Goal: Transaction & Acquisition: Purchase product/service

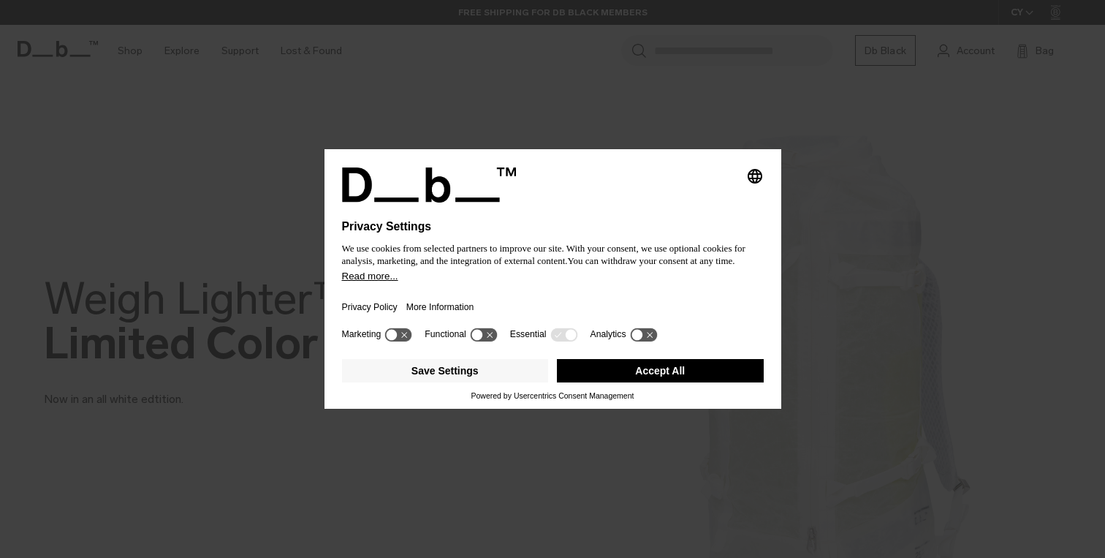
click at [680, 379] on button "Accept All" at bounding box center [660, 370] width 207 height 23
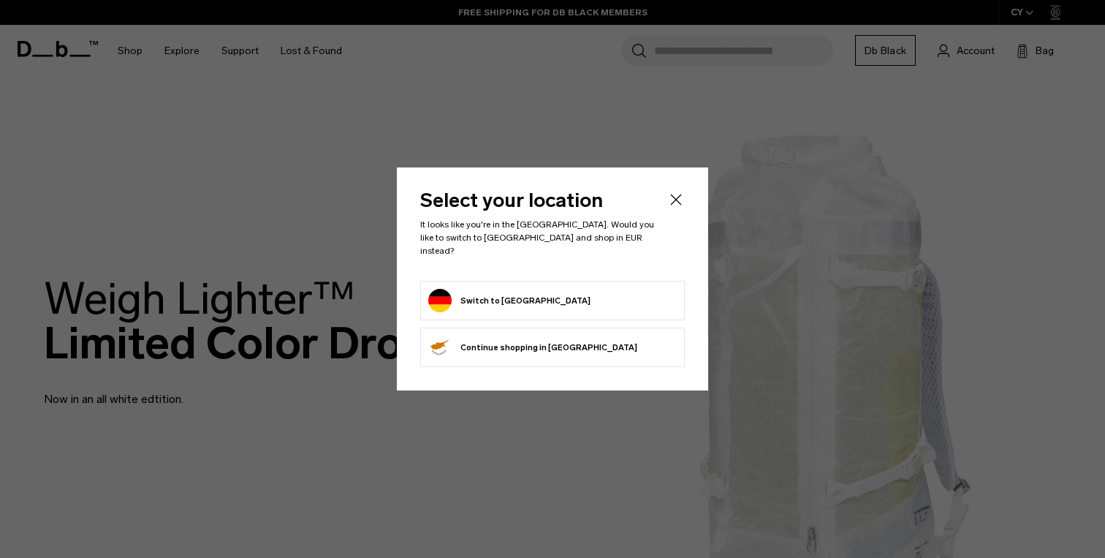
click at [509, 296] on button "Switch to Germany" at bounding box center [509, 300] width 162 height 23
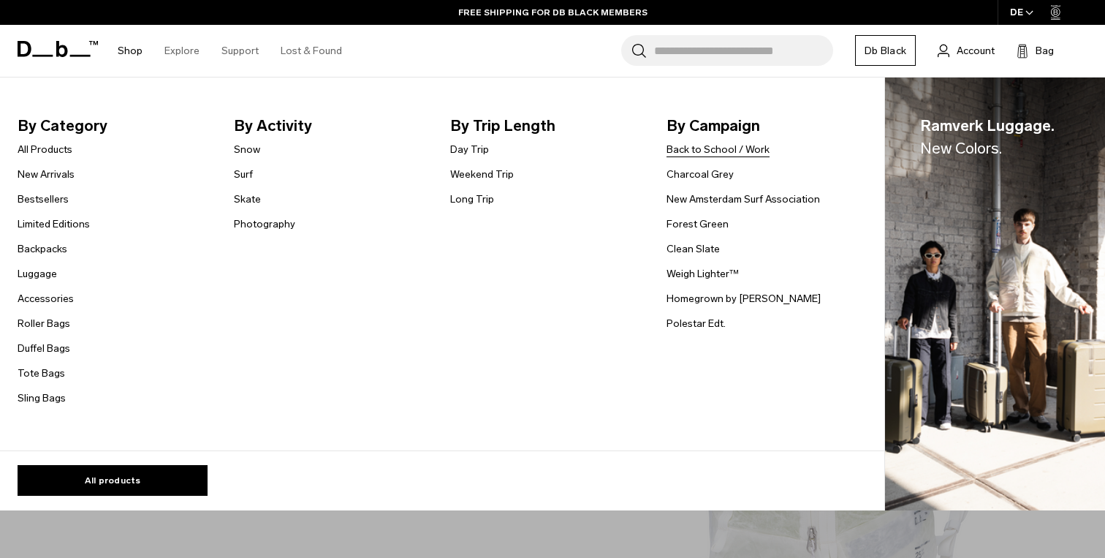
click at [734, 148] on link "Back to School / Work" at bounding box center [718, 149] width 103 height 15
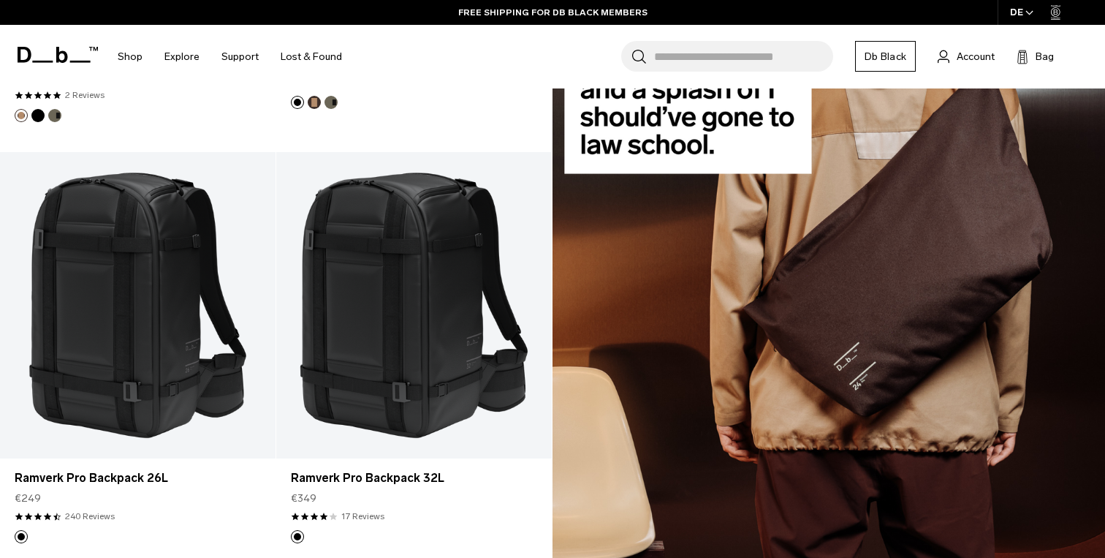
scroll to position [1023, 0]
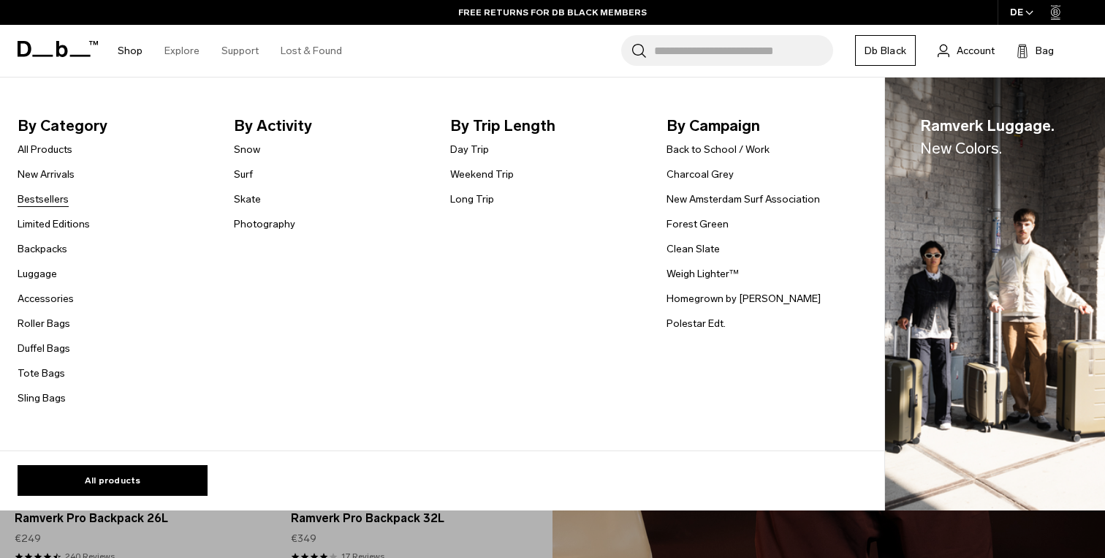
click at [48, 202] on link "Bestsellers" at bounding box center [43, 198] width 51 height 15
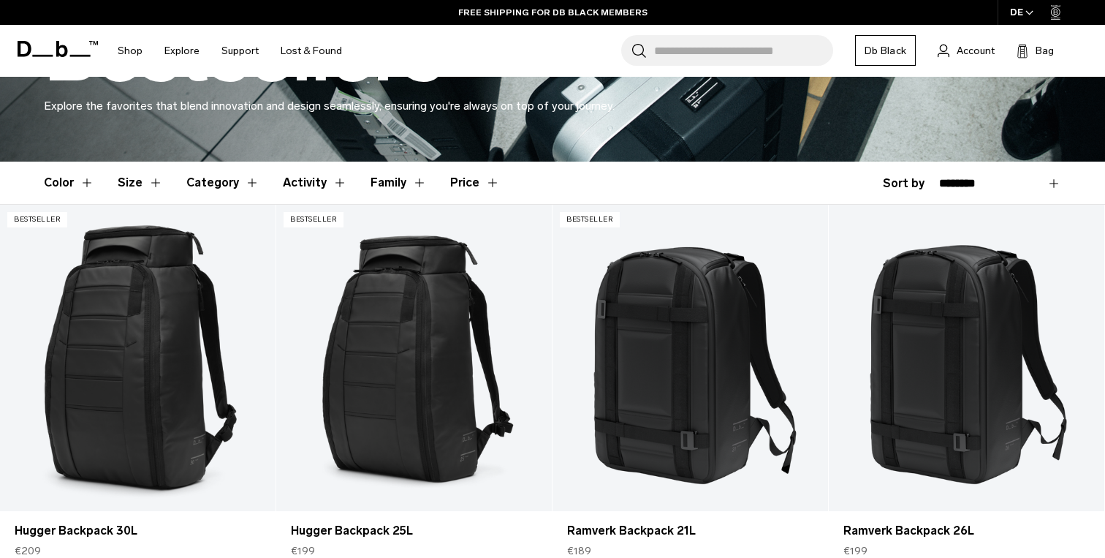
scroll to position [566, 0]
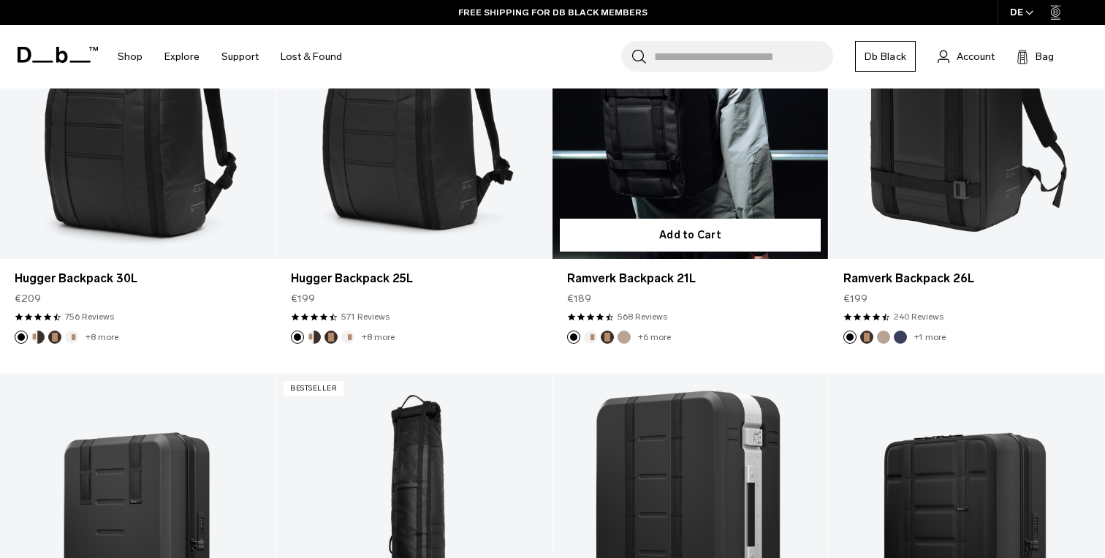
click at [695, 190] on link "Ramverk Backpack 21L" at bounding box center [691, 105] width 276 height 306
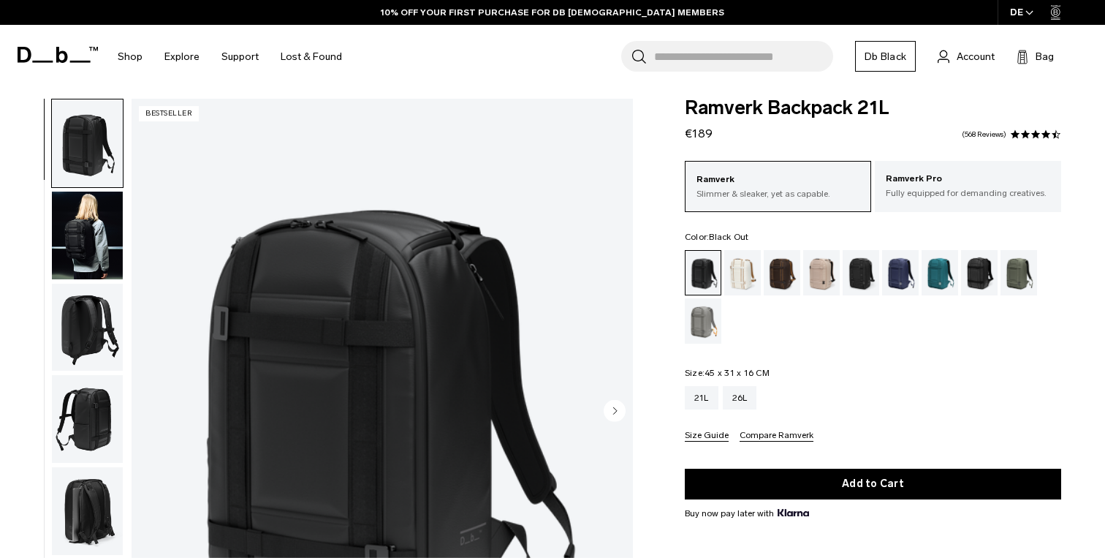
scroll to position [171, 0]
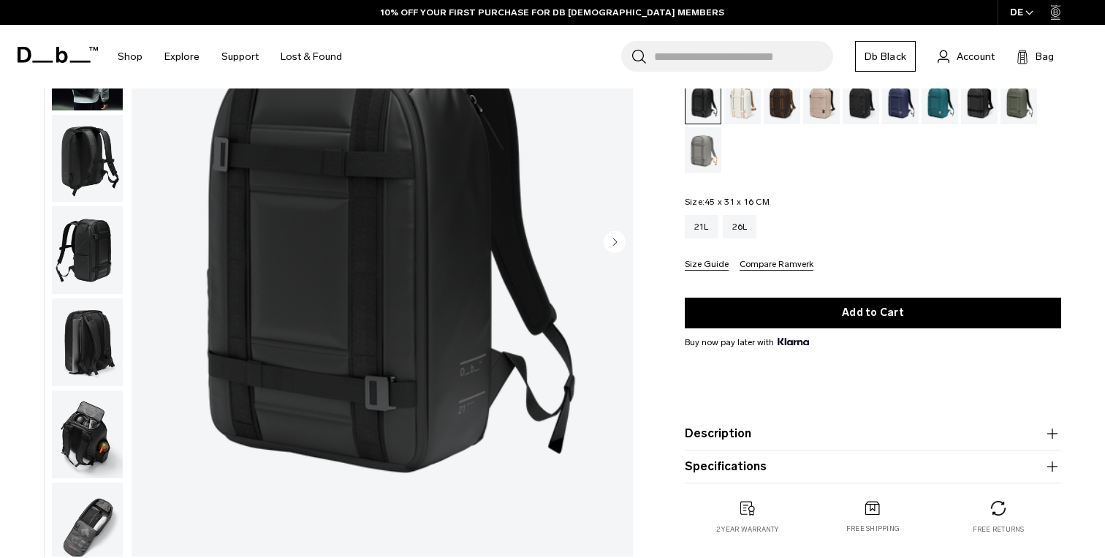
click at [88, 156] on img "button" at bounding box center [87, 158] width 71 height 88
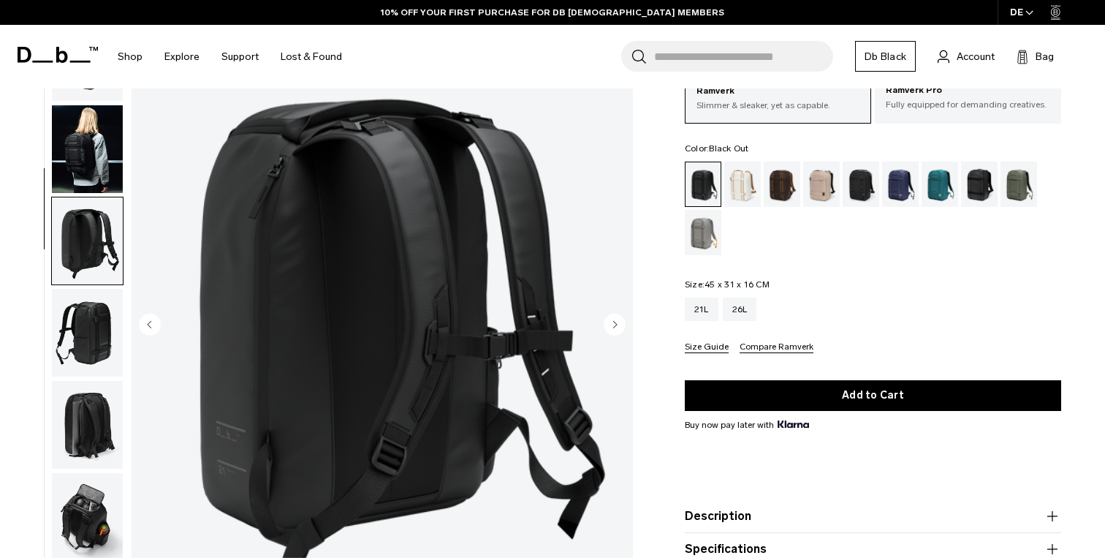
scroll to position [90, 0]
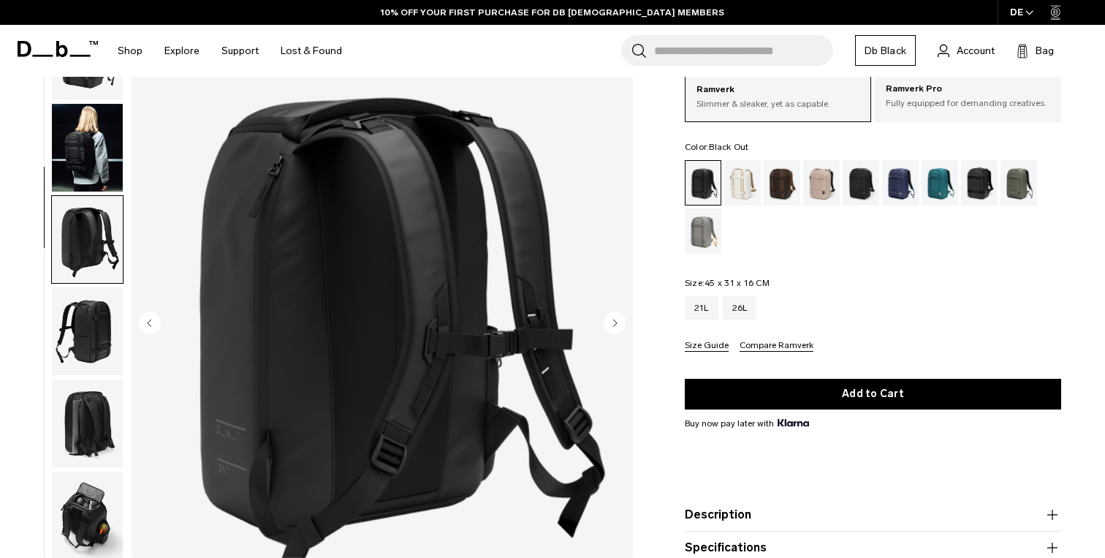
click at [85, 166] on img "button" at bounding box center [87, 147] width 71 height 88
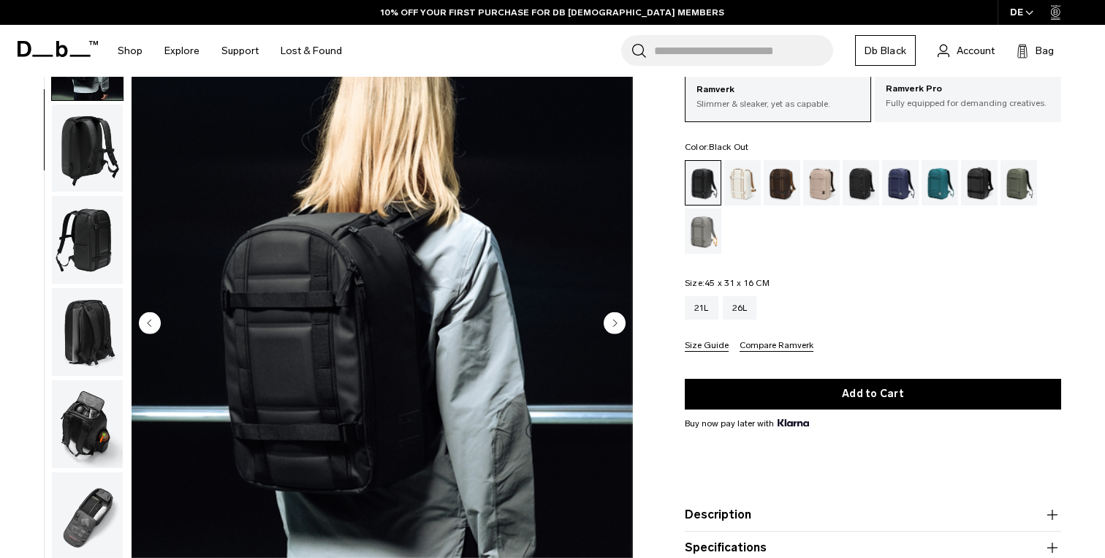
scroll to position [92, 0]
click at [97, 248] on img "button" at bounding box center [87, 239] width 71 height 88
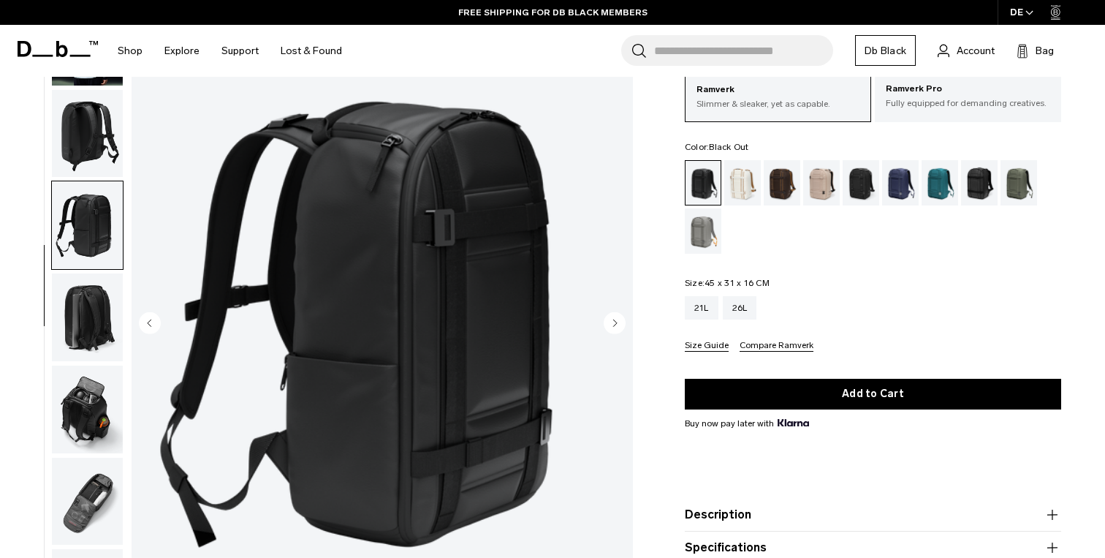
scroll to position [106, 0]
click at [91, 300] on img "button" at bounding box center [87, 317] width 71 height 88
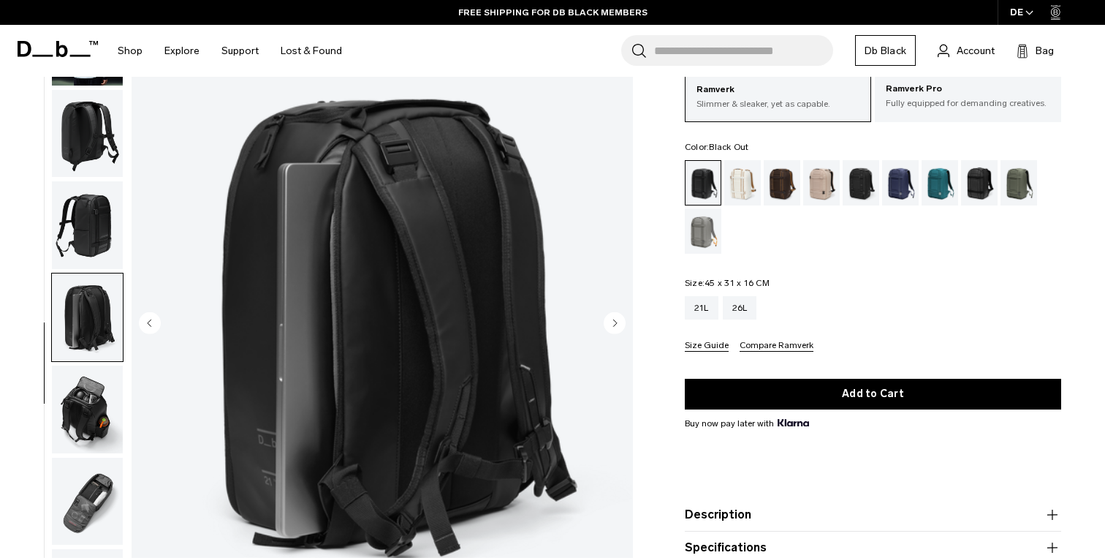
click at [75, 387] on img "button" at bounding box center [87, 409] width 71 height 88
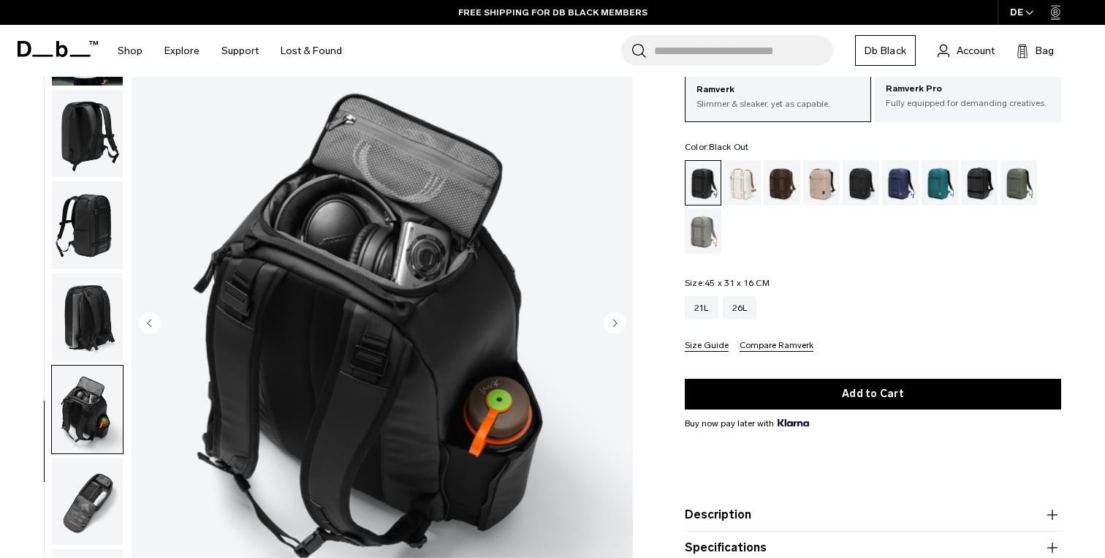
click at [102, 476] on img "button" at bounding box center [87, 501] width 71 height 88
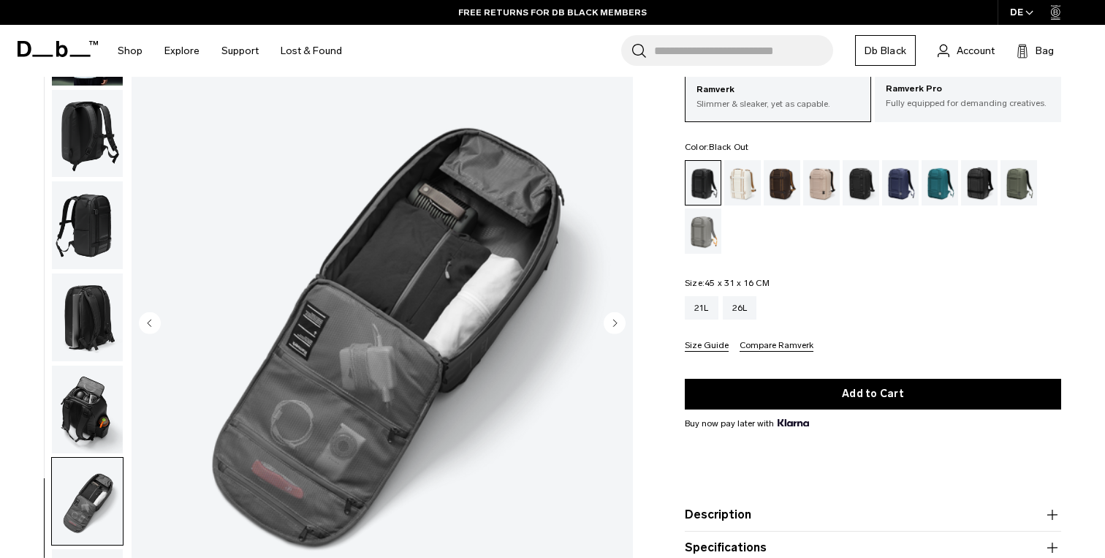
scroll to position [0, 0]
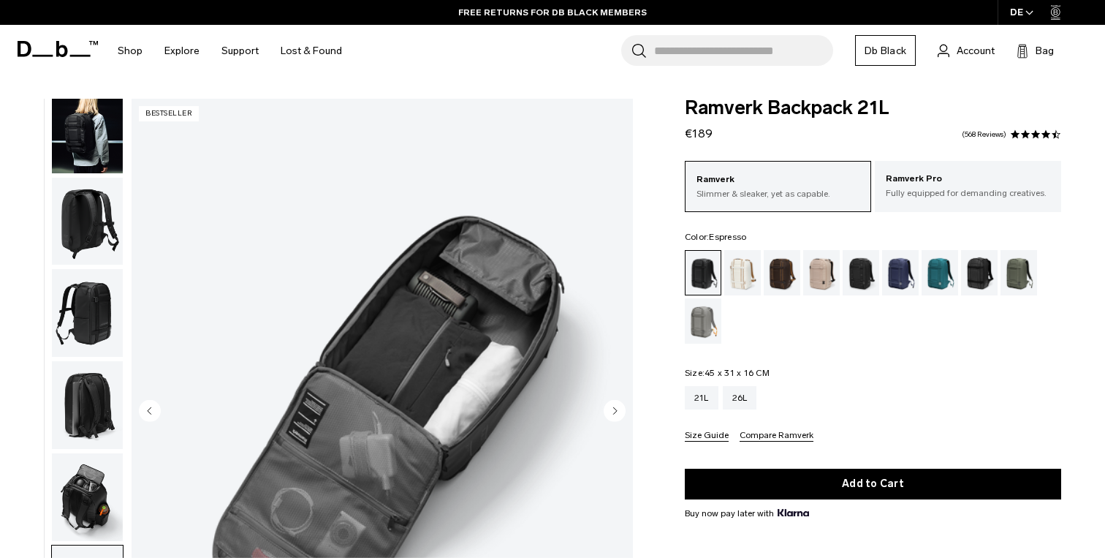
click at [772, 270] on div "Espresso" at bounding box center [782, 272] width 37 height 45
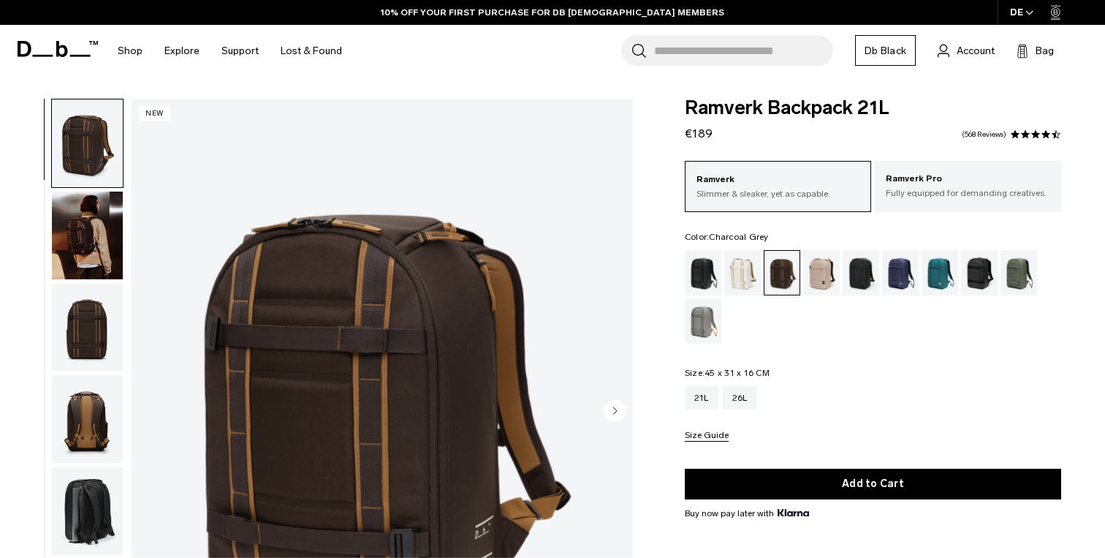
click at [857, 274] on div "Charcoal Grey" at bounding box center [861, 272] width 37 height 45
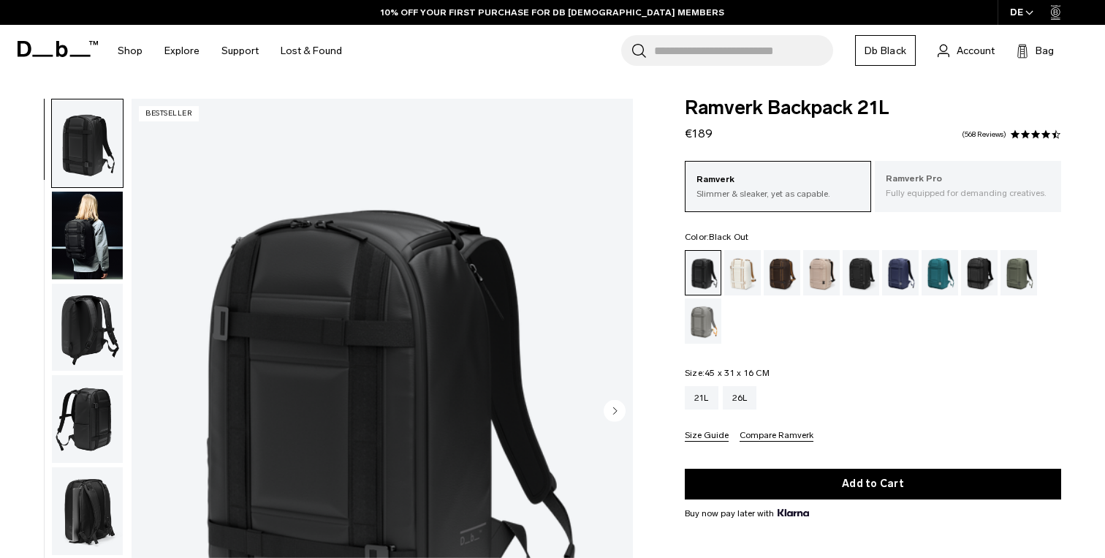
click at [961, 203] on div "Ramverk Pro Fully equipped for demanding creatives." at bounding box center [968, 186] width 186 height 50
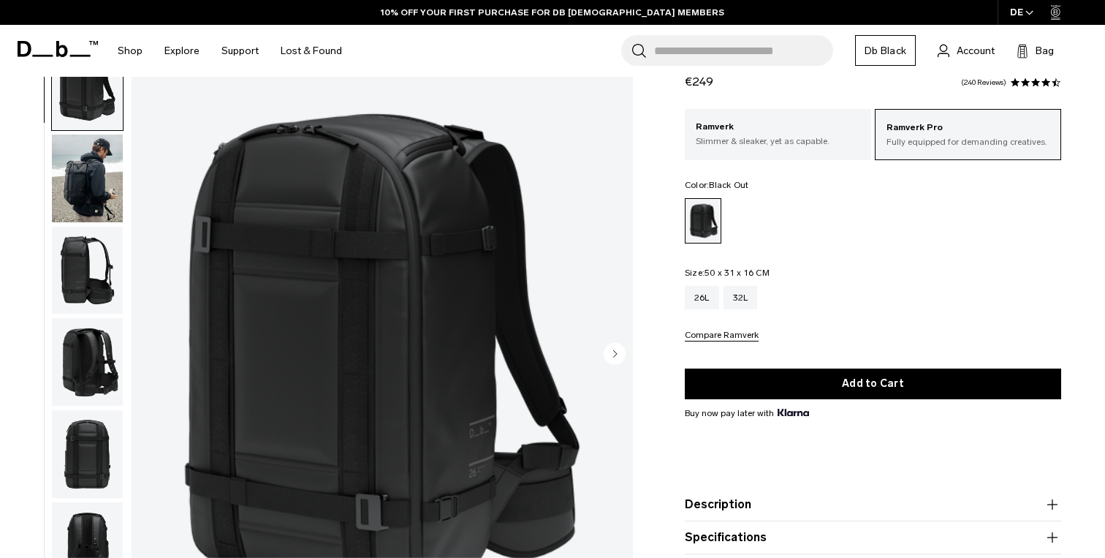
click at [103, 177] on img "button" at bounding box center [87, 178] width 71 height 88
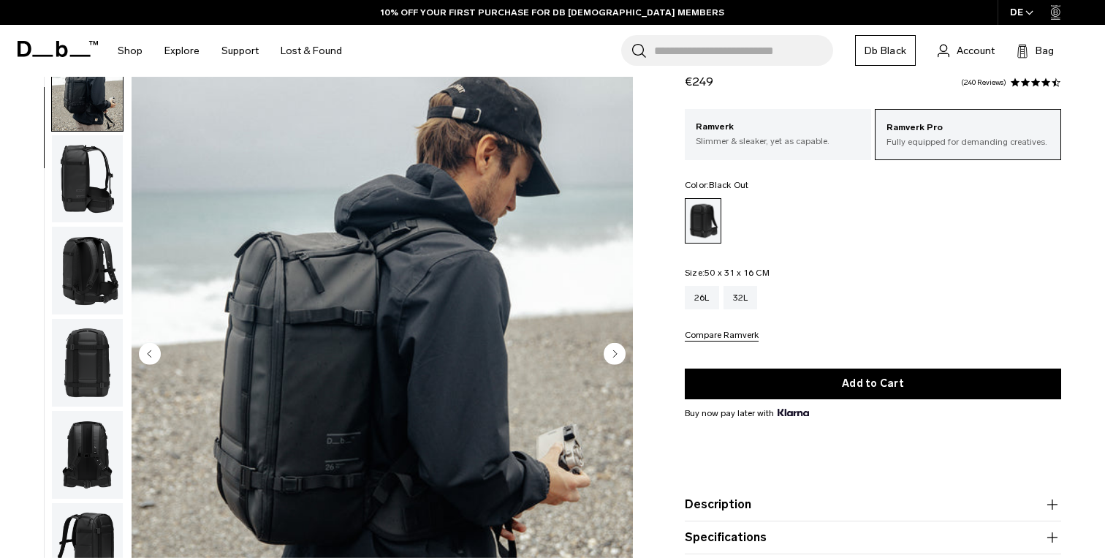
scroll to position [92, 0]
click at [794, 143] on p "Slimmer & sleaker, yet as capable." at bounding box center [778, 140] width 164 height 13
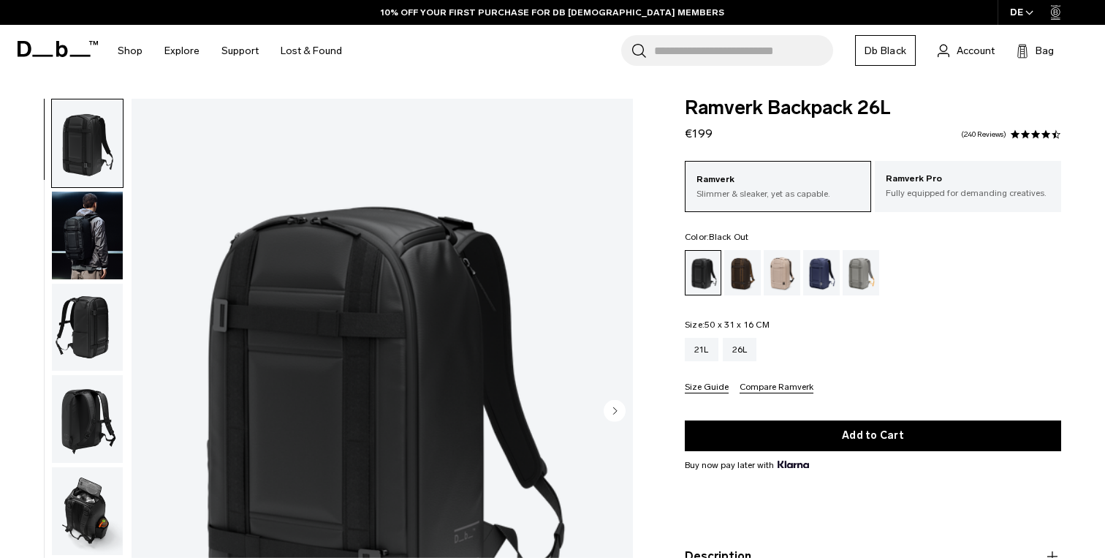
click at [82, 213] on img "button" at bounding box center [87, 235] width 71 height 88
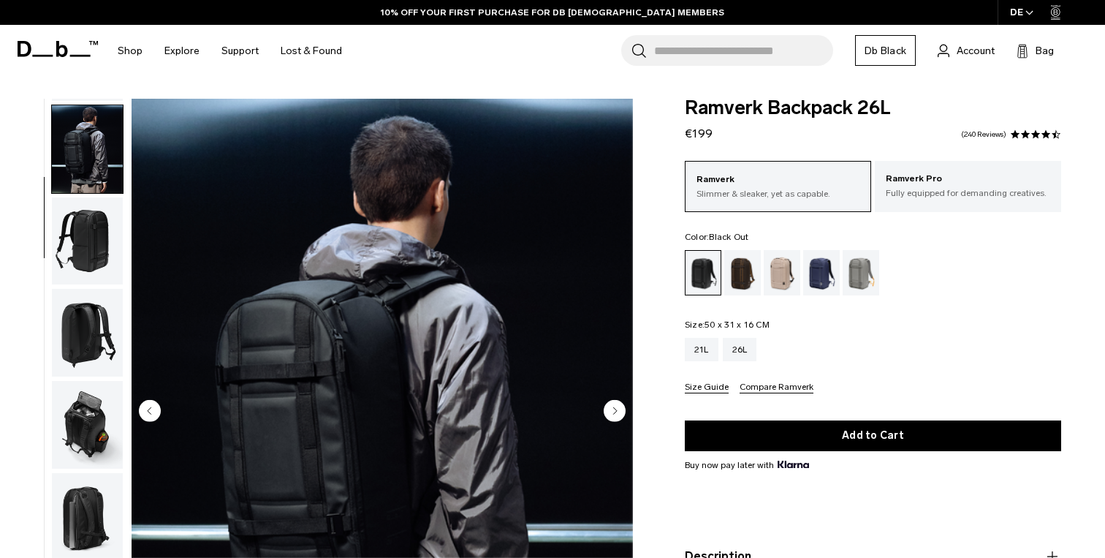
scroll to position [92, 0]
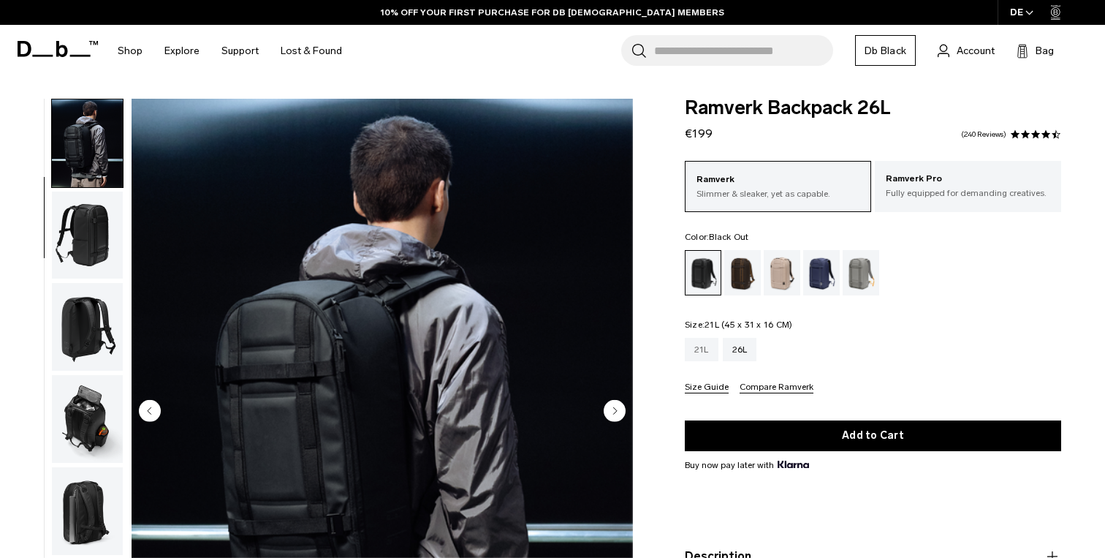
click at [703, 353] on div "21L" at bounding box center [702, 349] width 34 height 23
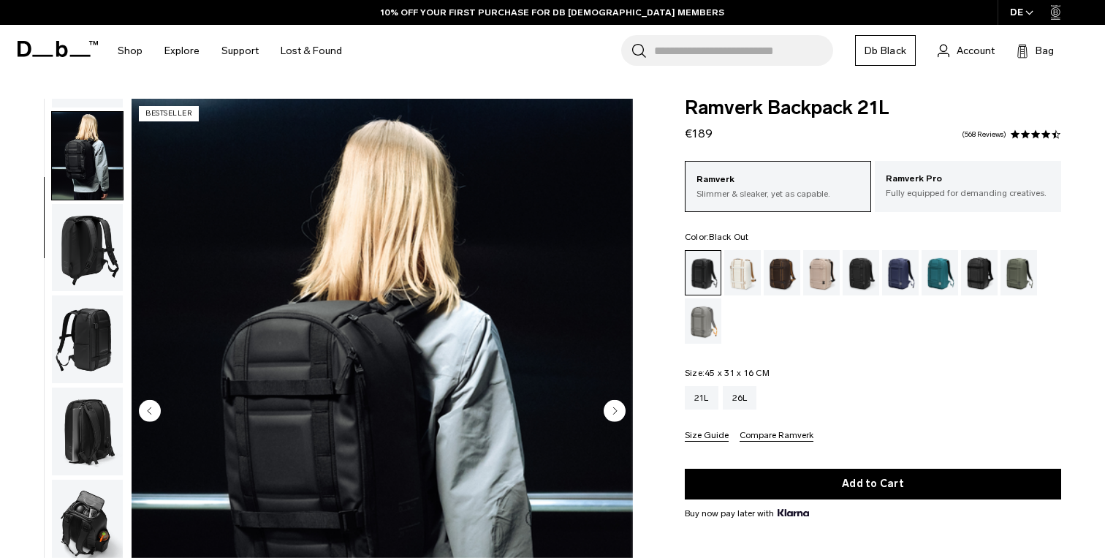
scroll to position [106, 0]
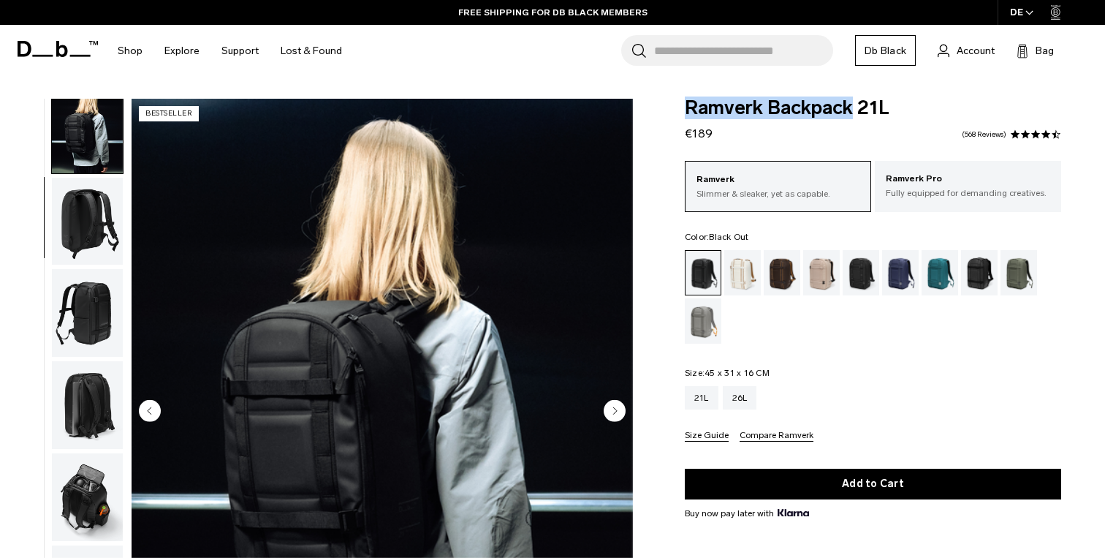
drag, startPoint x: 854, startPoint y: 113, endPoint x: 685, endPoint y: 114, distance: 168.8
click at [685, 114] on span "Ramverk Backpack 21L" at bounding box center [873, 108] width 376 height 19
copy span "Ramverk Backpack"
